Goal: Transaction & Acquisition: Obtain resource

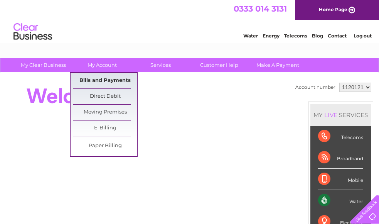
click at [107, 75] on link "Bills and Payments" at bounding box center [105, 80] width 64 height 15
click at [107, 80] on link "Bills and Payments" at bounding box center [105, 80] width 64 height 15
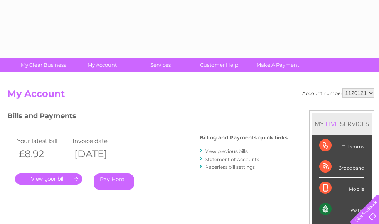
click at [63, 178] on link "." at bounding box center [48, 178] width 67 height 11
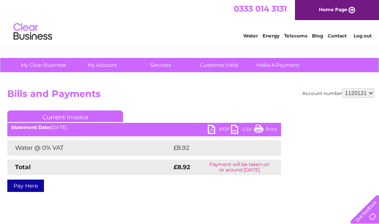
click at [213, 128] on link "PDF" at bounding box center [219, 130] width 23 height 11
